Goal: Use online tool/utility: Utilize a website feature to perform a specific function

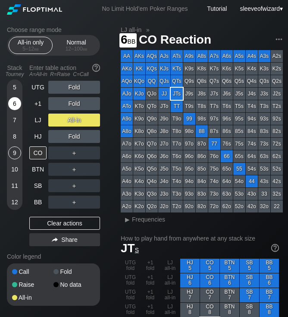
click at [19, 101] on div "6" at bounding box center [14, 103] width 13 height 13
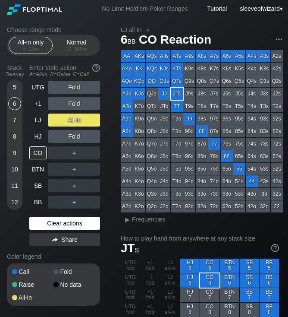
click at [63, 224] on div "Clear actions" at bounding box center [64, 223] width 71 height 13
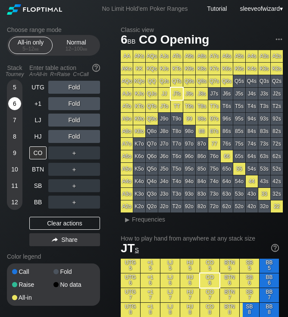
click at [16, 107] on div "6" at bounding box center [14, 103] width 13 height 13
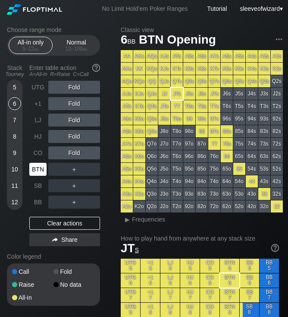
click at [40, 177] on div "BTN" at bounding box center [38, 169] width 19 height 16
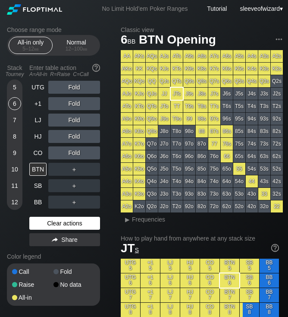
click at [69, 224] on div "Clear actions" at bounding box center [64, 223] width 71 height 13
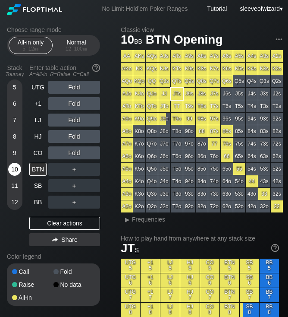
click at [16, 169] on div "10" at bounding box center [14, 169] width 13 height 13
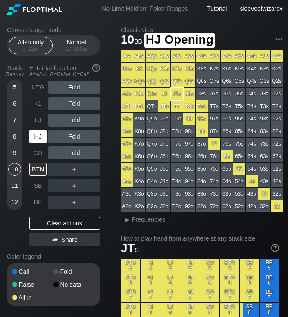
click at [47, 130] on div "HJ" at bounding box center [38, 136] width 19 height 16
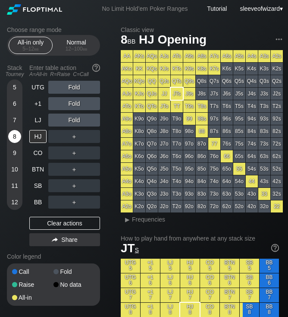
click at [12, 142] on div "8" at bounding box center [14, 136] width 13 height 13
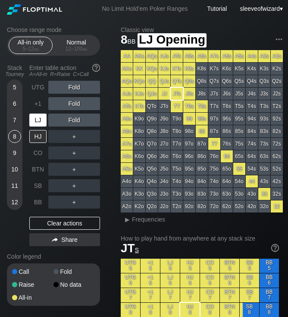
click at [40, 117] on div "LJ" at bounding box center [37, 120] width 17 height 13
